Goal: Information Seeking & Learning: Learn about a topic

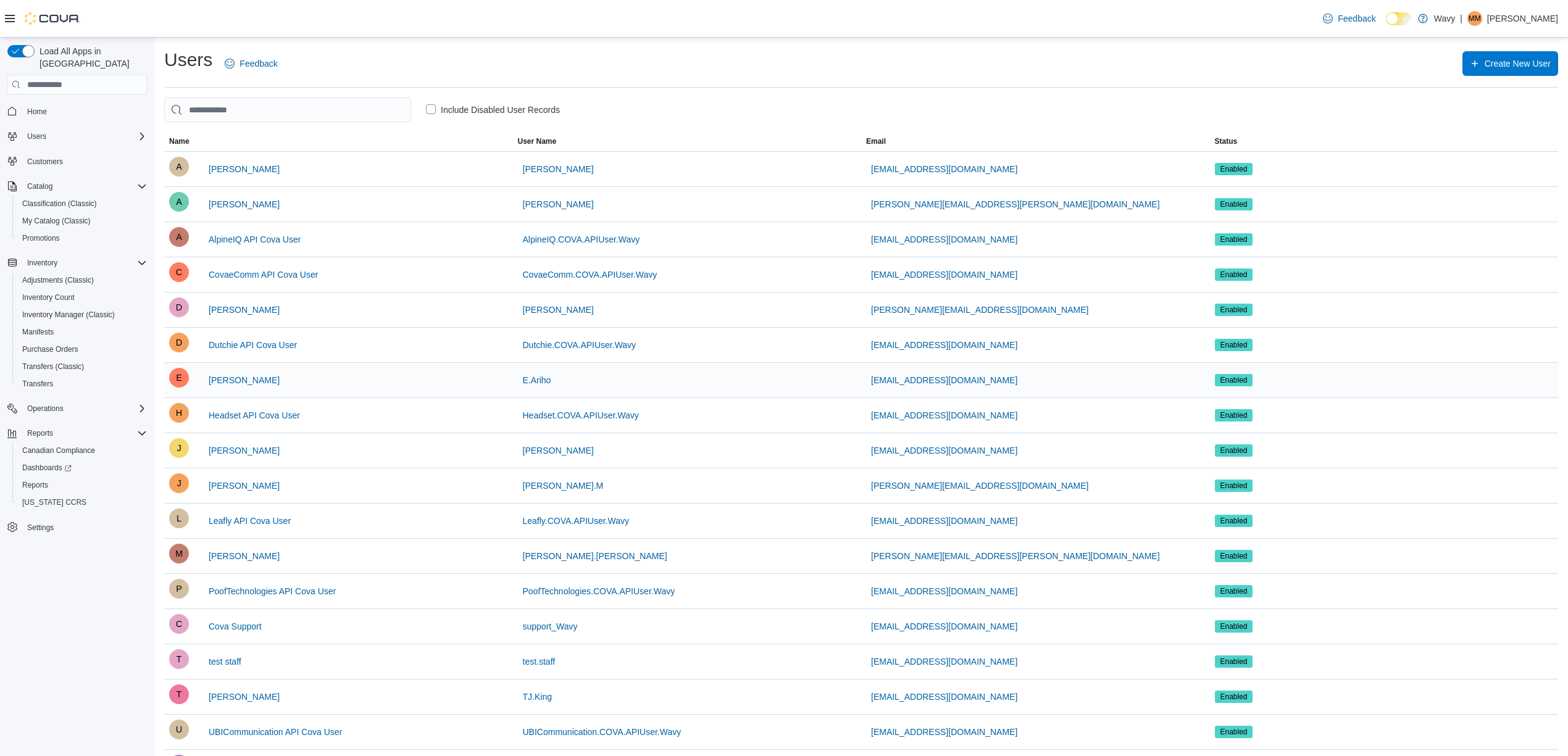
scroll to position [124, 0]
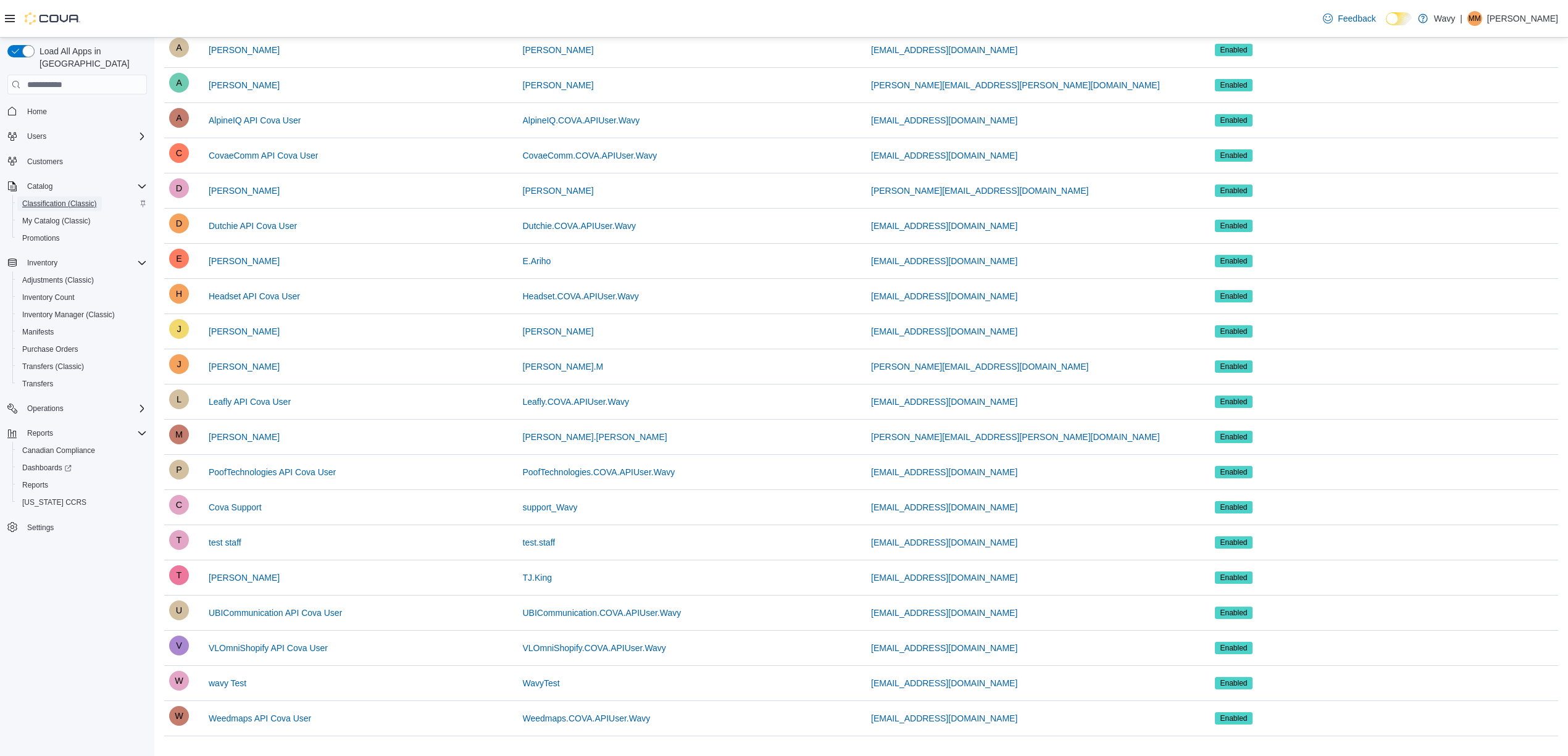
click at [72, 199] on span "Classification (Classic)" at bounding box center [60, 204] width 75 height 10
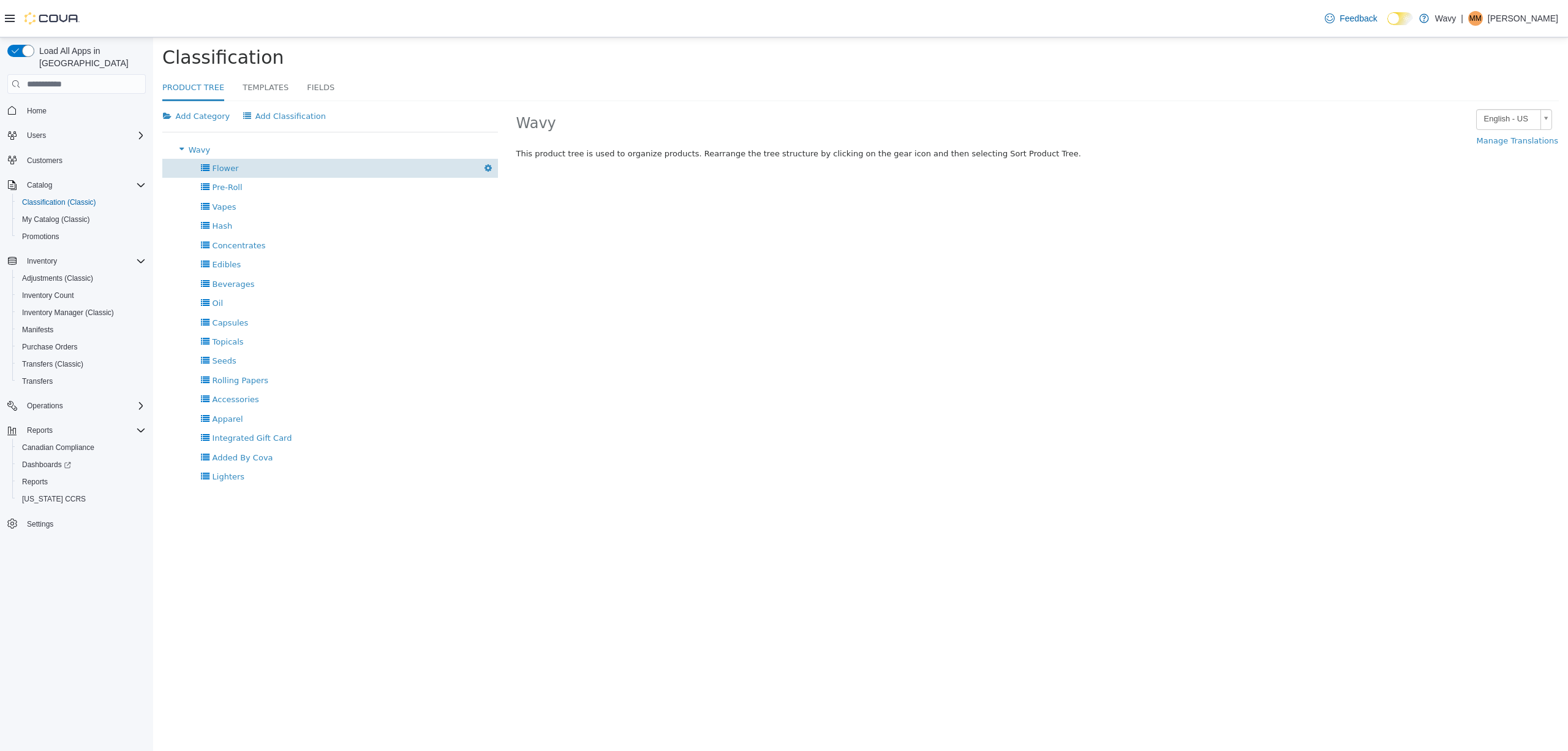
click at [317, 167] on div "Flower [GEOGRAPHIC_DATA]" at bounding box center [330, 168] width 336 height 19
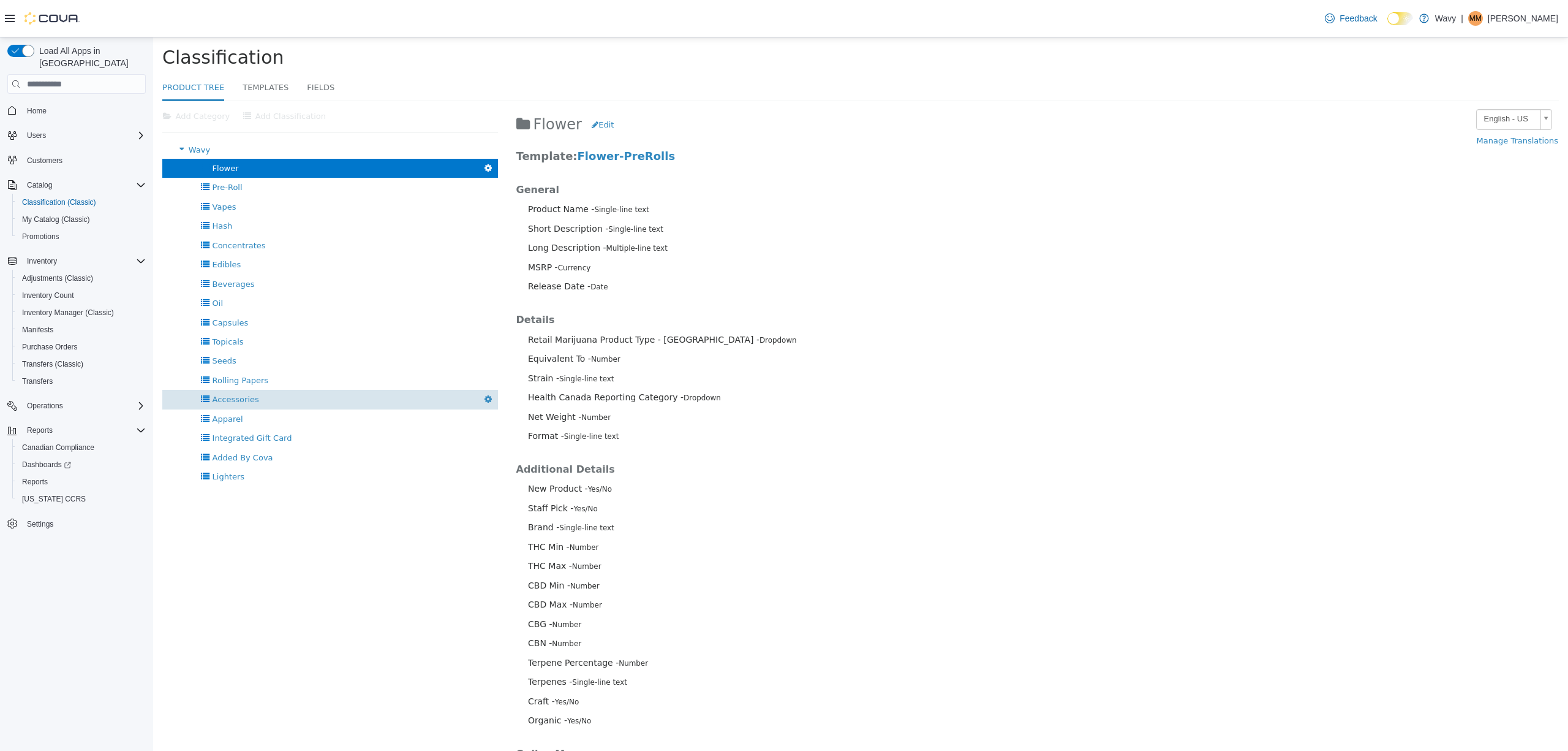
click at [296, 401] on div "Accessories [GEOGRAPHIC_DATA]" at bounding box center [330, 399] width 336 height 19
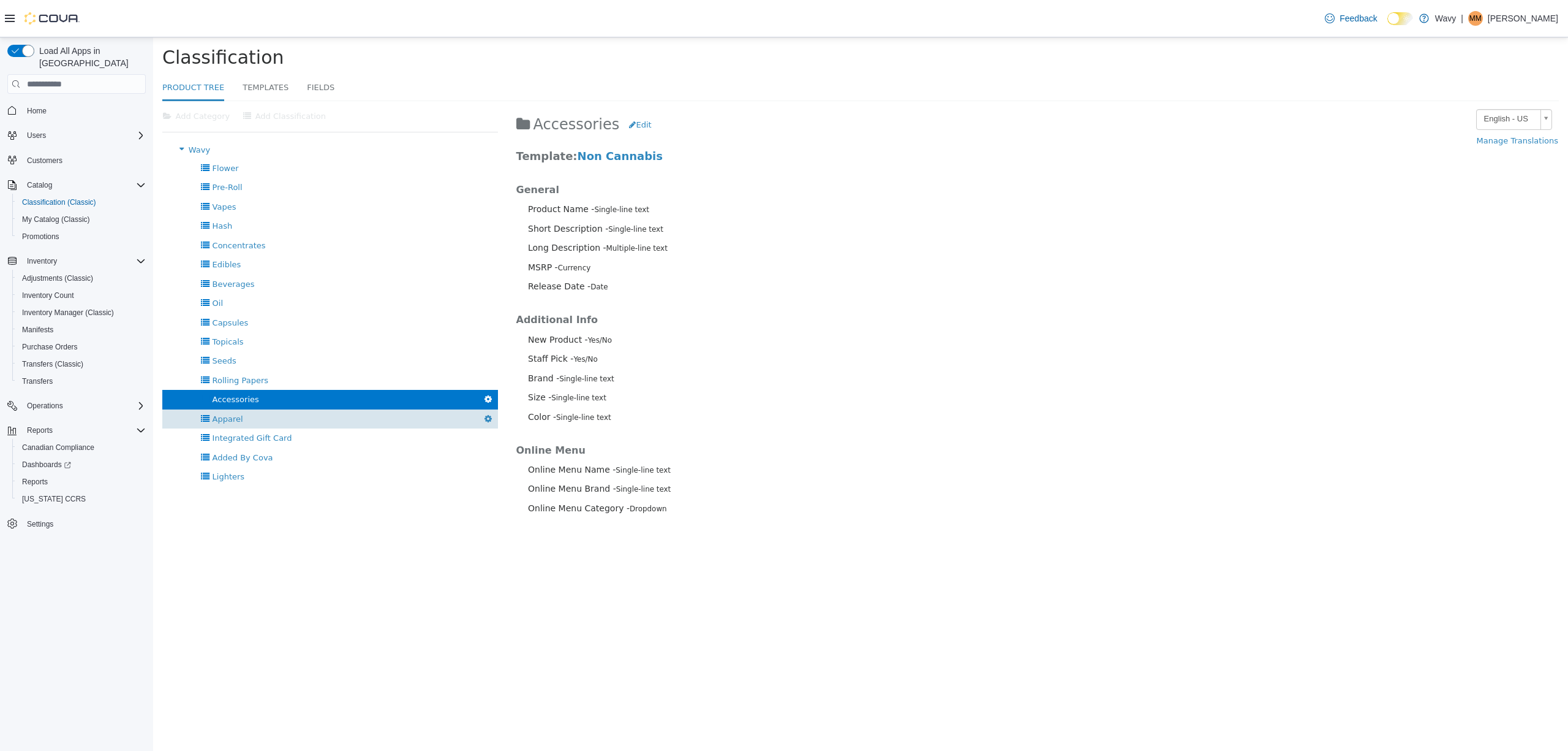
click at [272, 417] on div "Apparel [GEOGRAPHIC_DATA]" at bounding box center [330, 419] width 336 height 19
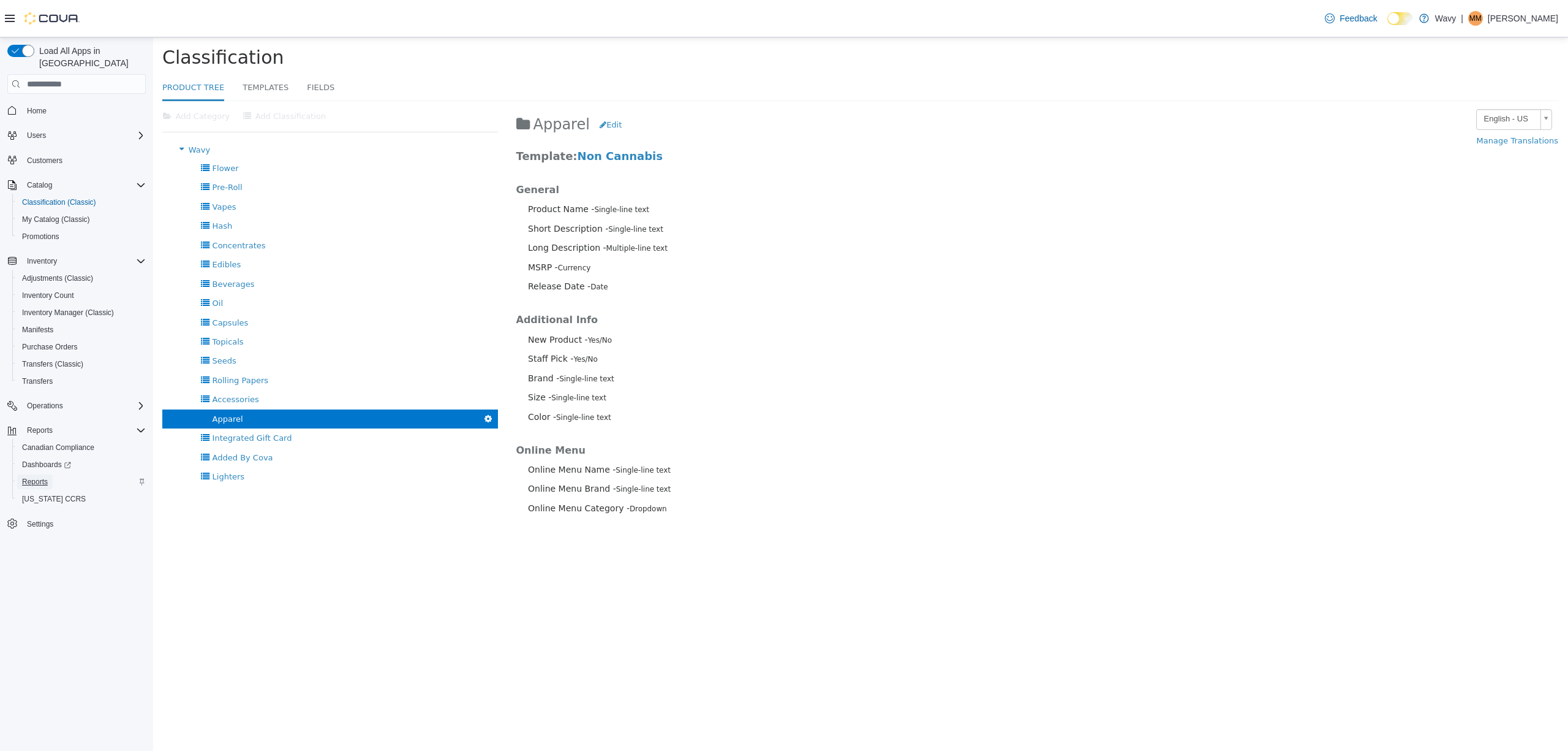
click at [39, 477] on span "Reports" at bounding box center [35, 481] width 26 height 10
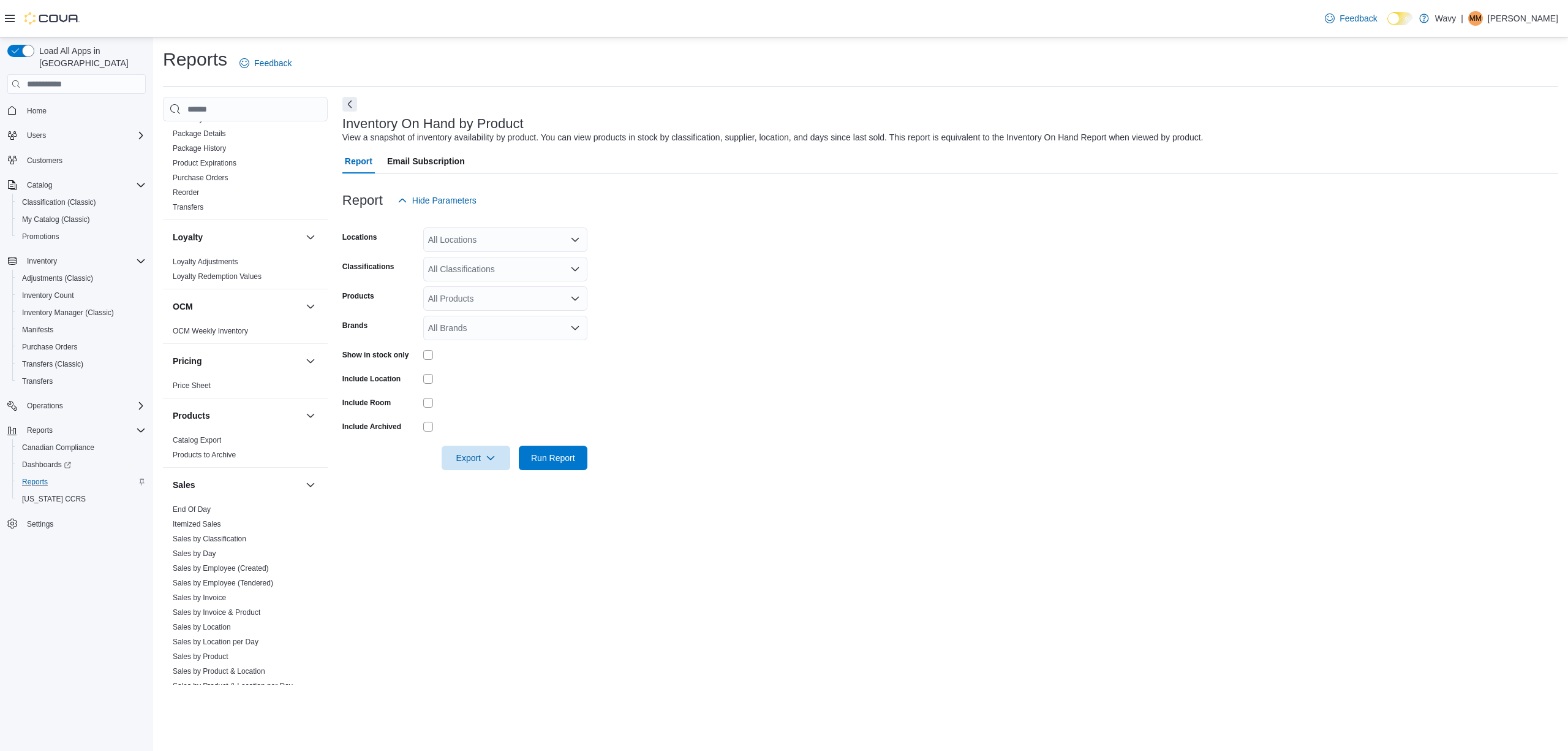
scroll to position [621, 0]
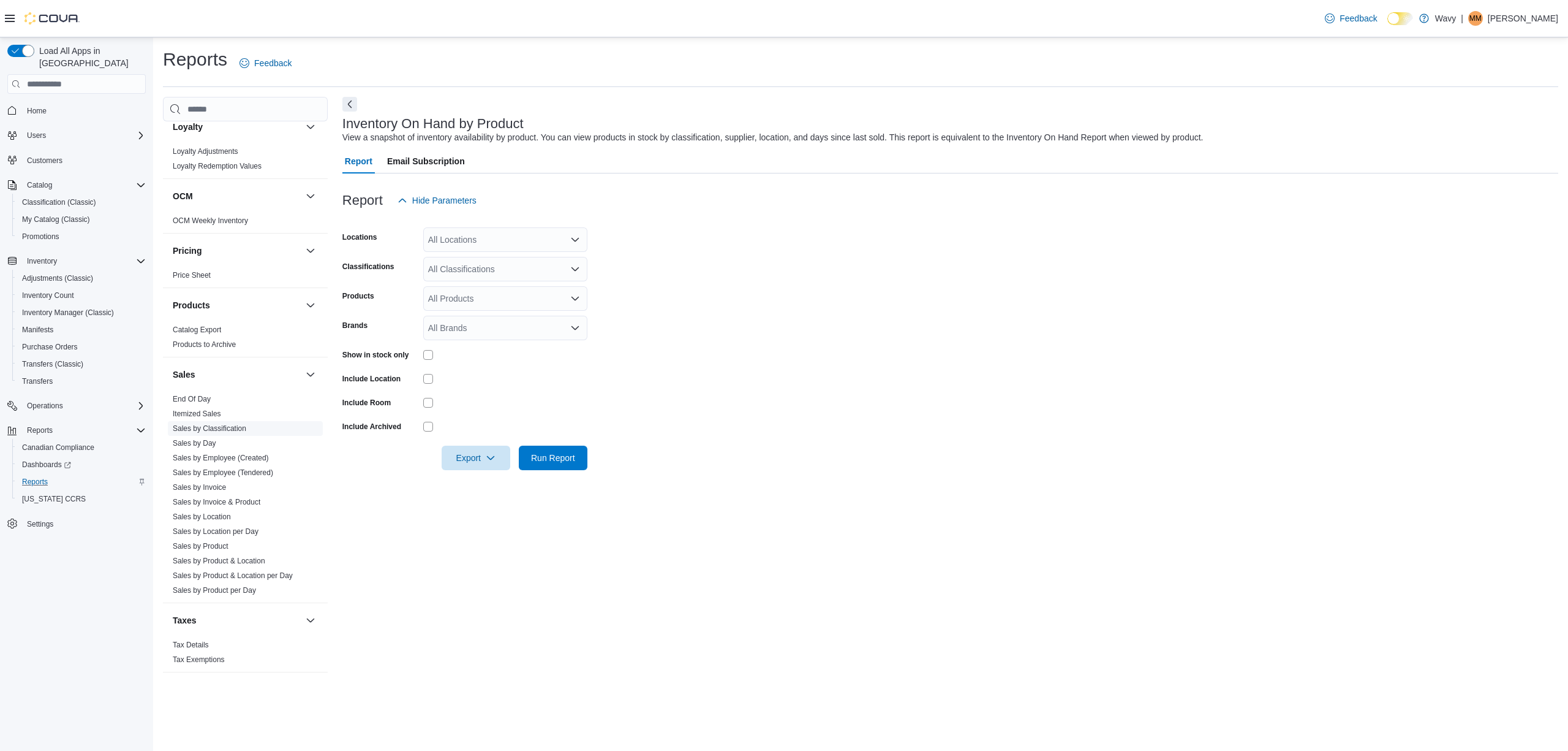
click at [238, 427] on link "Sales by Classification" at bounding box center [209, 428] width 73 height 9
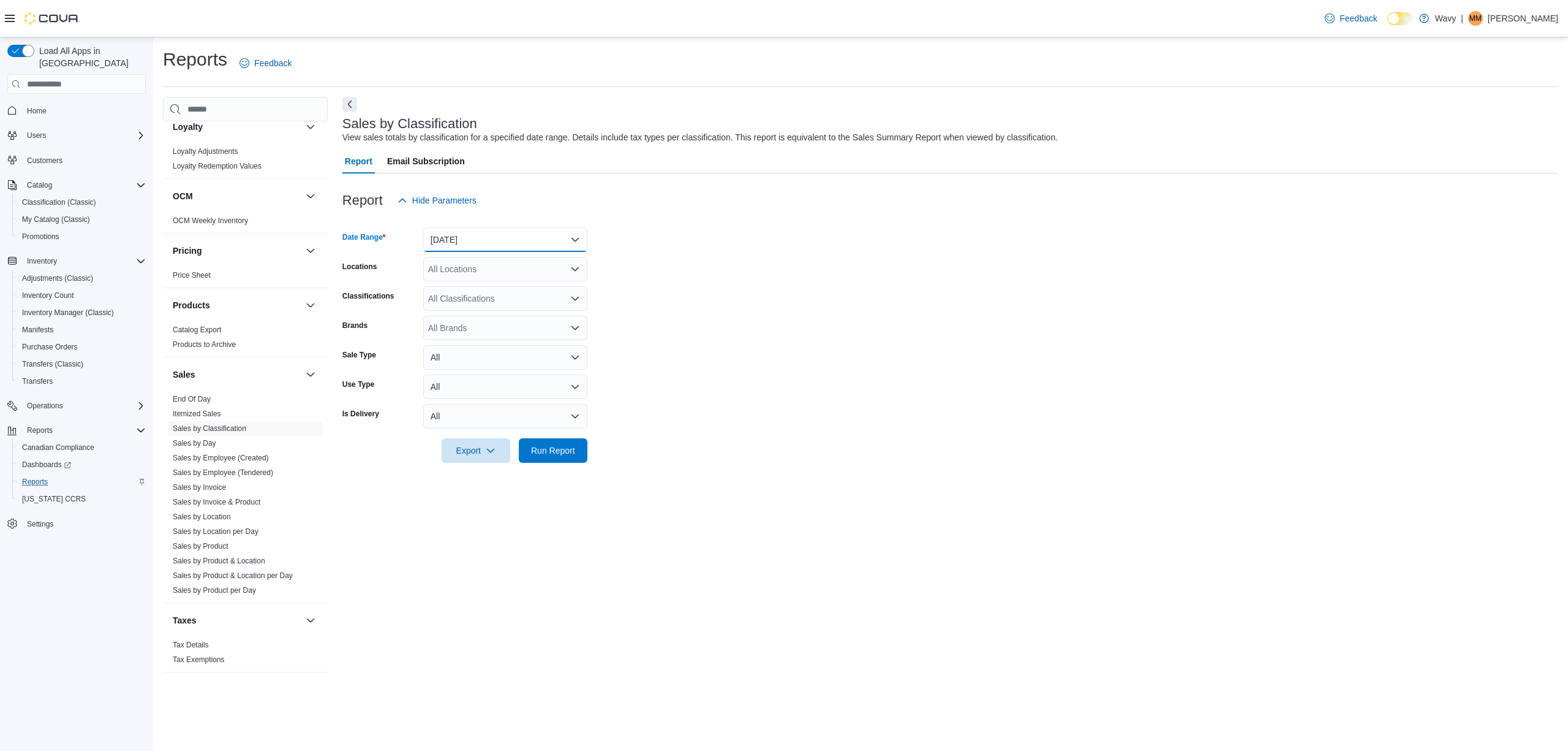
click at [559, 239] on button "[DATE]" at bounding box center [505, 239] width 164 height 24
click at [471, 420] on span "Year To Date" at bounding box center [512, 423] width 139 height 15
click at [569, 458] on span "Run Report" at bounding box center [553, 450] width 54 height 24
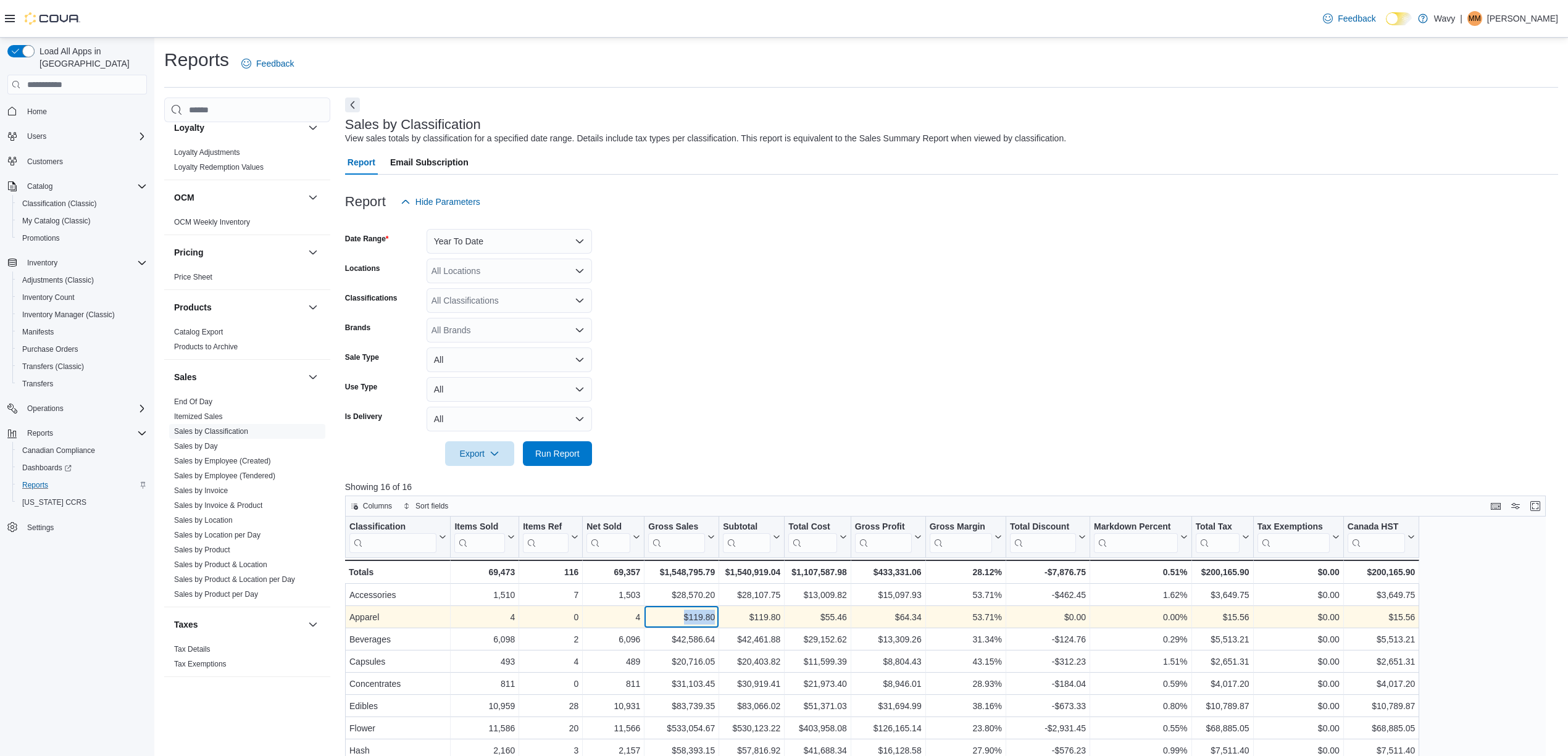
drag, startPoint x: 715, startPoint y: 618, endPoint x: 661, endPoint y: 623, distance: 54.2
click at [661, 623] on div "$119.80 - Gross Sales, column 5, row 2" at bounding box center [682, 617] width 75 height 22
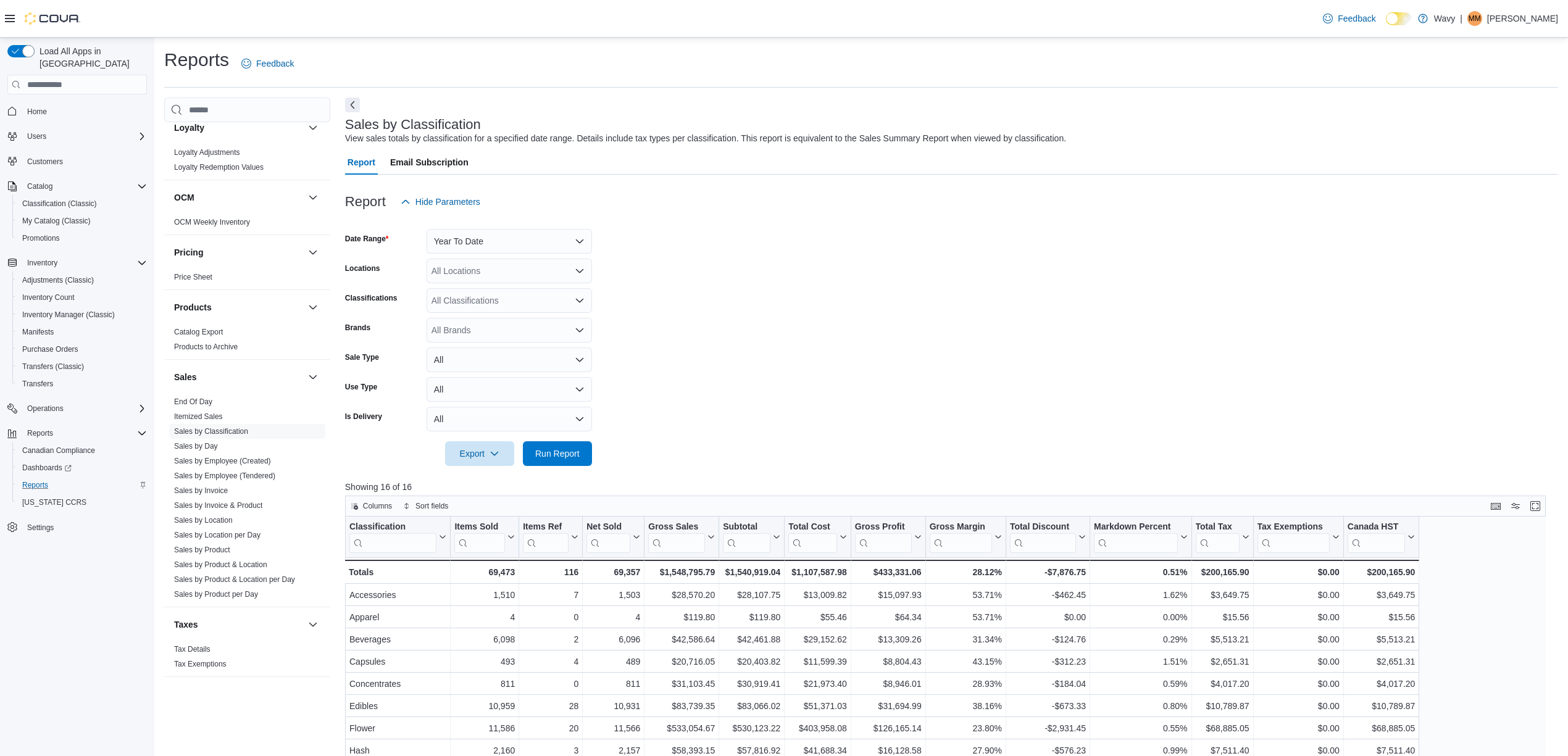
click at [922, 323] on form "Date Range Year To Date Locations All Locations Classifications All Classificat…" at bounding box center [951, 339] width 1214 height 252
